Goal: Task Accomplishment & Management: Manage account settings

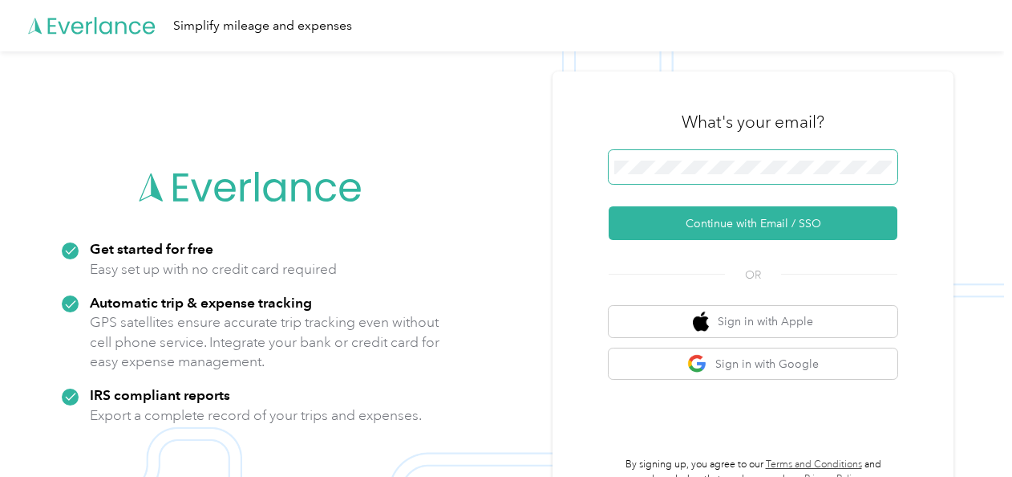
click at [670, 159] on span at bounding box center [753, 167] width 289 height 34
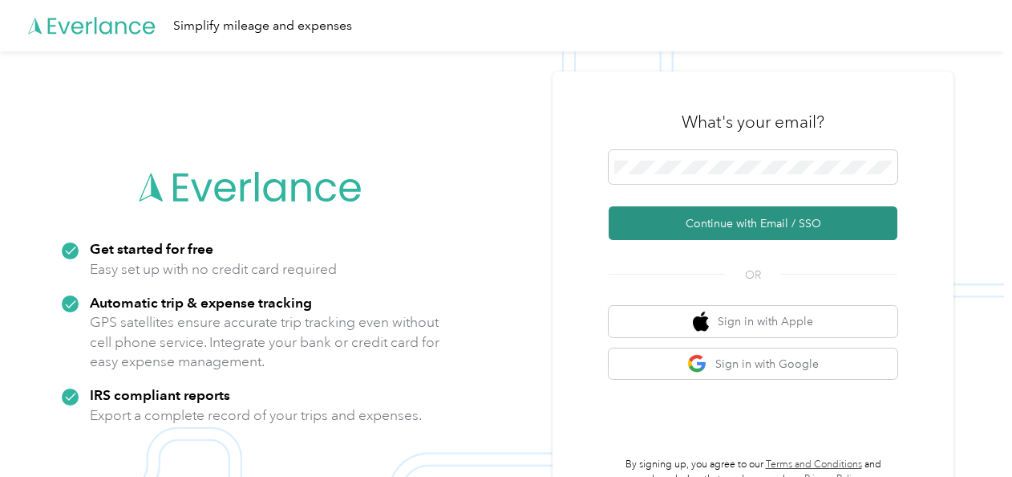
click at [699, 222] on button "Continue with Email / SSO" at bounding box center [753, 223] width 289 height 34
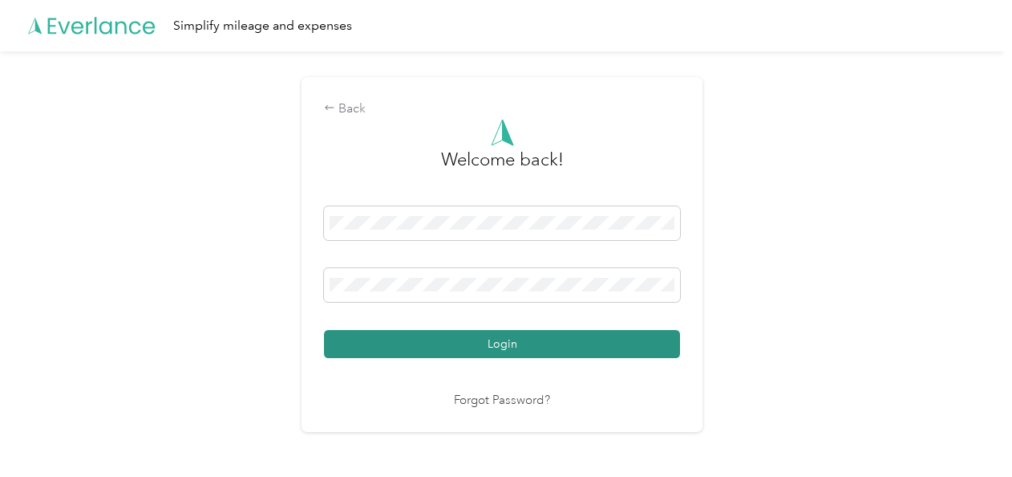
click at [444, 345] on button "Login" at bounding box center [502, 344] width 356 height 28
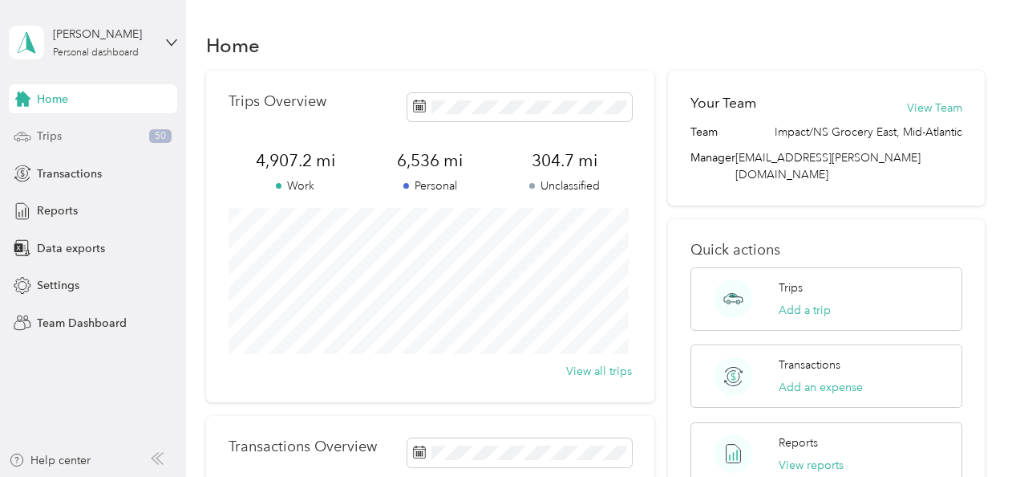
click at [45, 135] on span "Trips" at bounding box center [49, 136] width 25 height 17
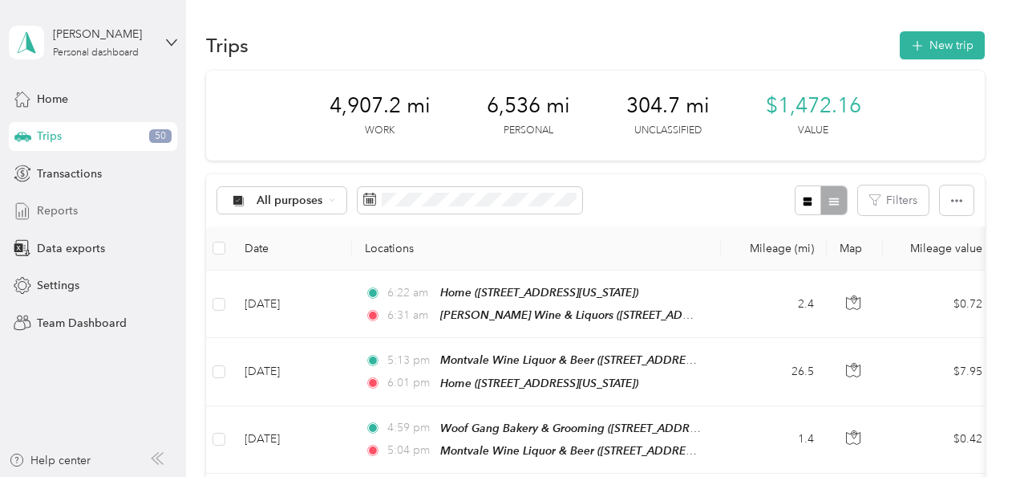
click at [60, 210] on span "Reports" at bounding box center [57, 210] width 41 height 17
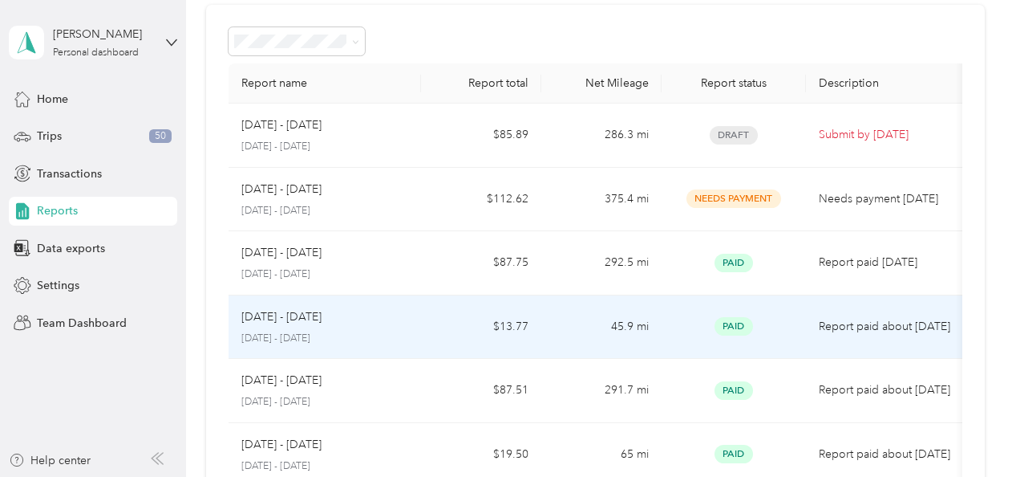
scroll to position [60, 0]
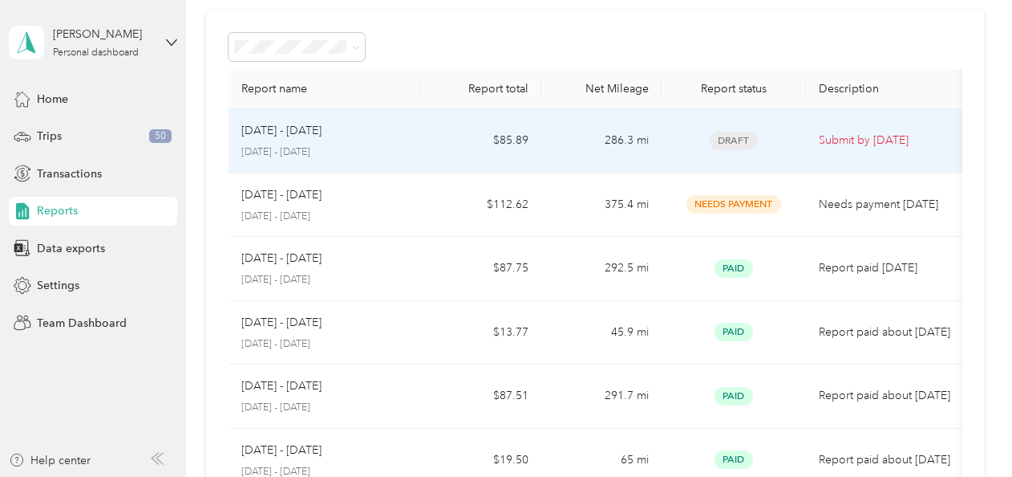
click at [732, 135] on span "Draft" at bounding box center [734, 141] width 48 height 18
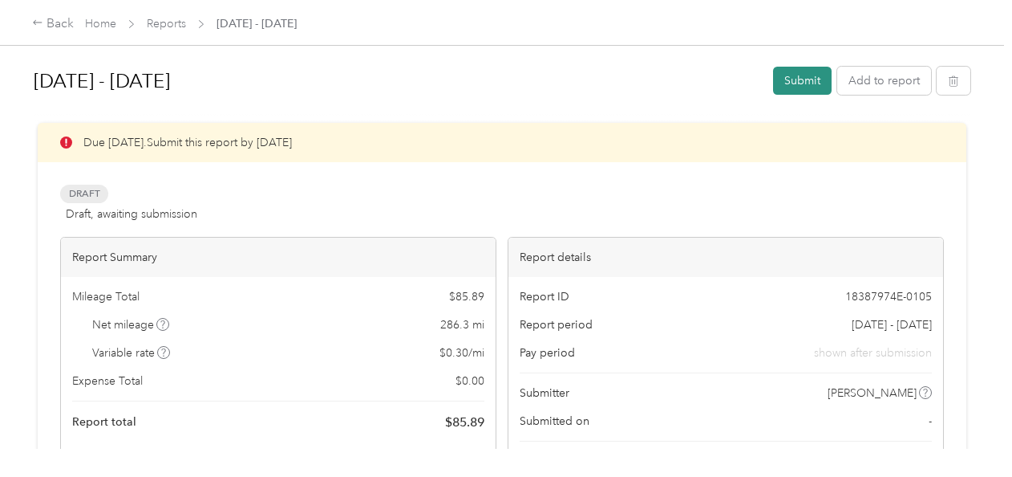
click at [799, 79] on button "Submit" at bounding box center [802, 81] width 59 height 28
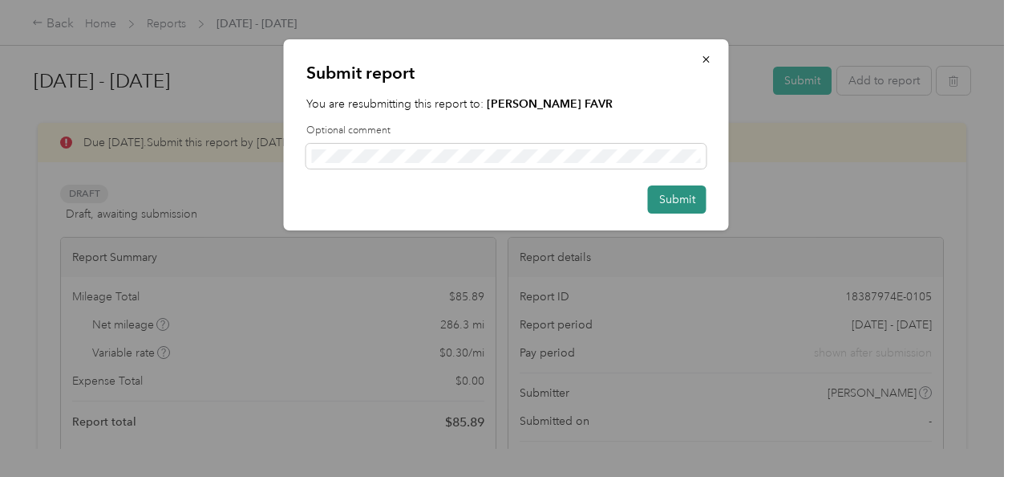
click at [676, 191] on button "Submit" at bounding box center [677, 199] width 59 height 28
